Goal: Find specific page/section: Find specific page/section

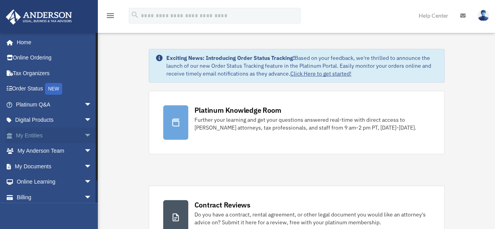
click at [30, 135] on link "My Entities arrow_drop_down" at bounding box center [54, 136] width 98 height 16
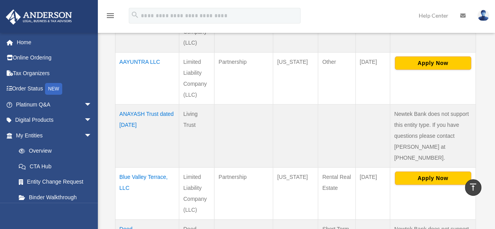
scroll to position [392, 0]
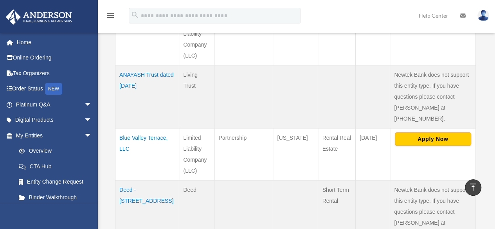
click at [133, 128] on td "Blue Valley Terrace, LLC" at bounding box center [148, 154] width 64 height 52
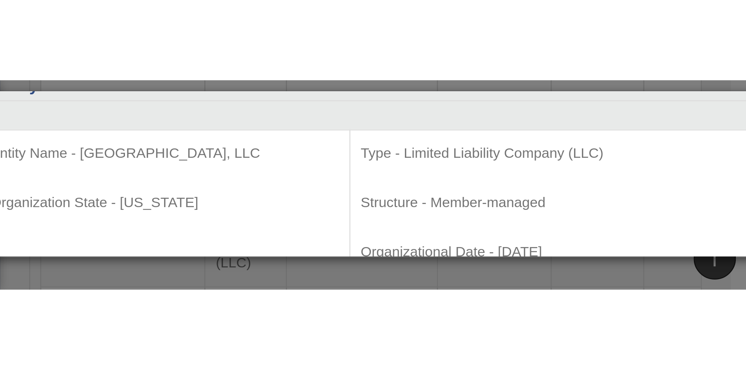
scroll to position [283, 0]
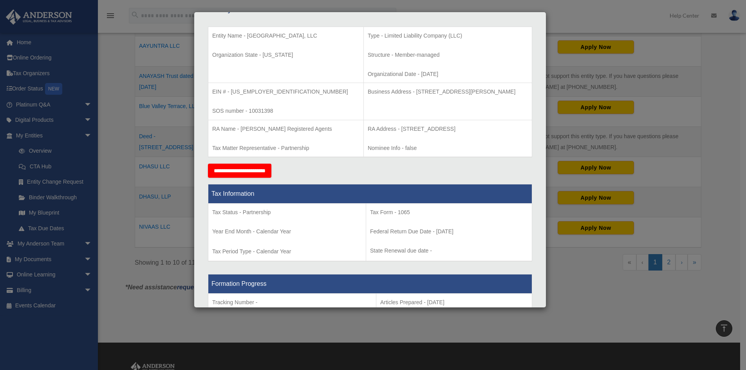
drag, startPoint x: 247, startPoint y: 35, endPoint x: 308, endPoint y: 35, distance: 60.7
click at [308, 35] on p "Entity Name - [GEOGRAPHIC_DATA], LLC" at bounding box center [285, 36] width 147 height 10
copy p "Blue Valley Terrace, LLC"
